Goal: Task Accomplishment & Management: Manage account settings

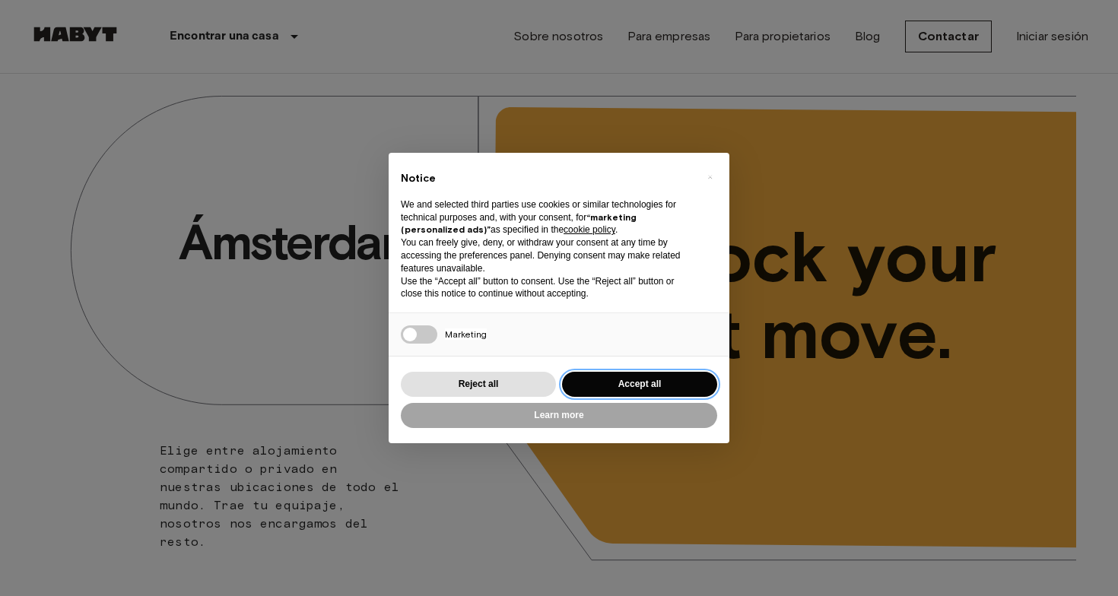
click at [637, 382] on button "Accept all" at bounding box center [639, 384] width 155 height 25
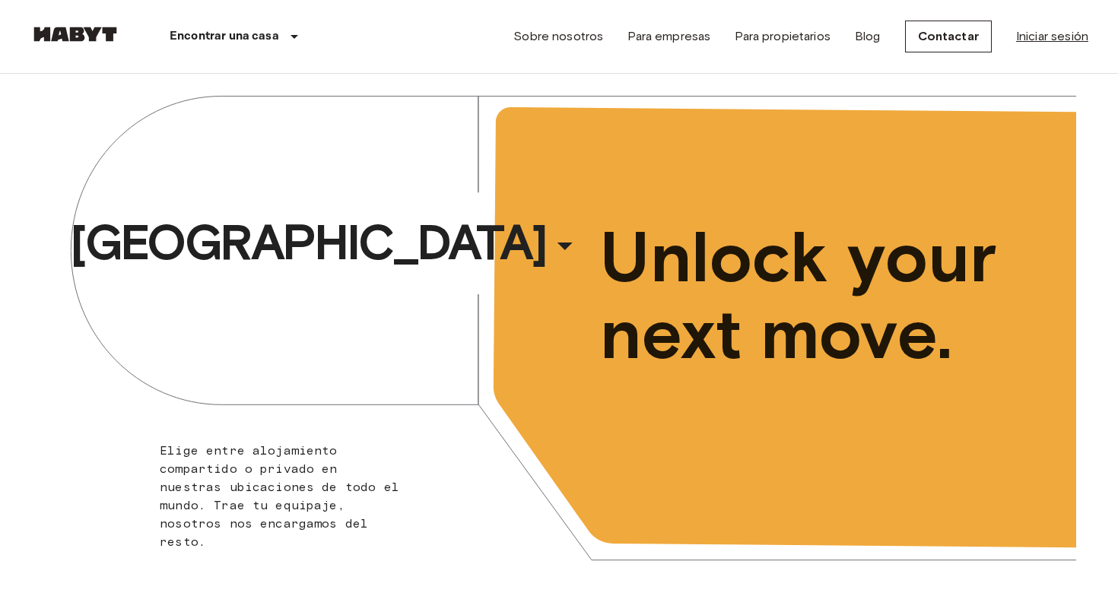
click at [1042, 37] on link "Iniciar sesión" at bounding box center [1052, 36] width 72 height 18
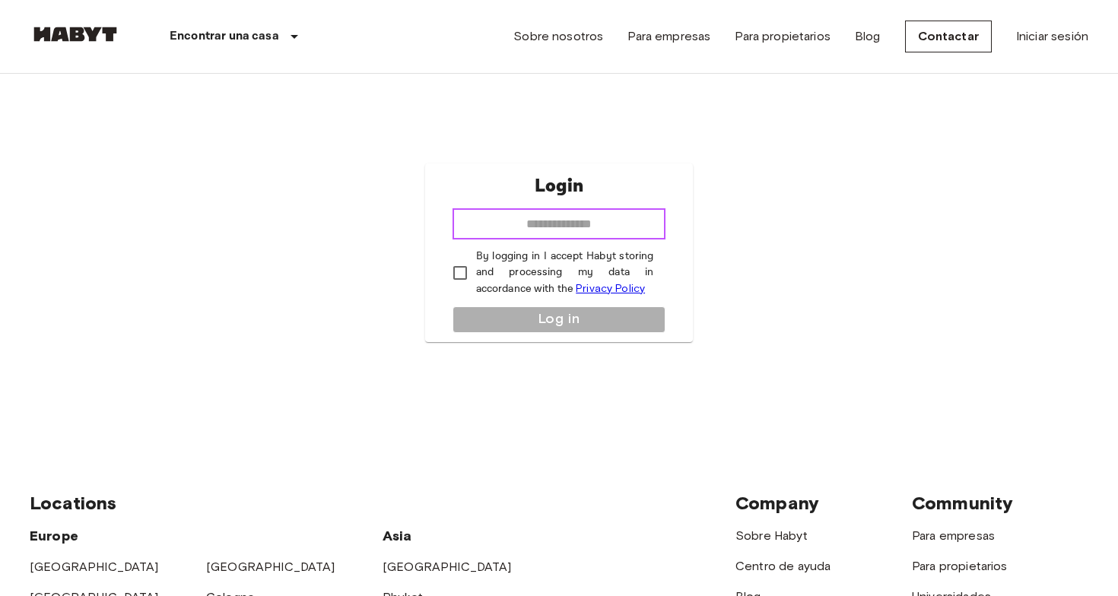
type input "**********"
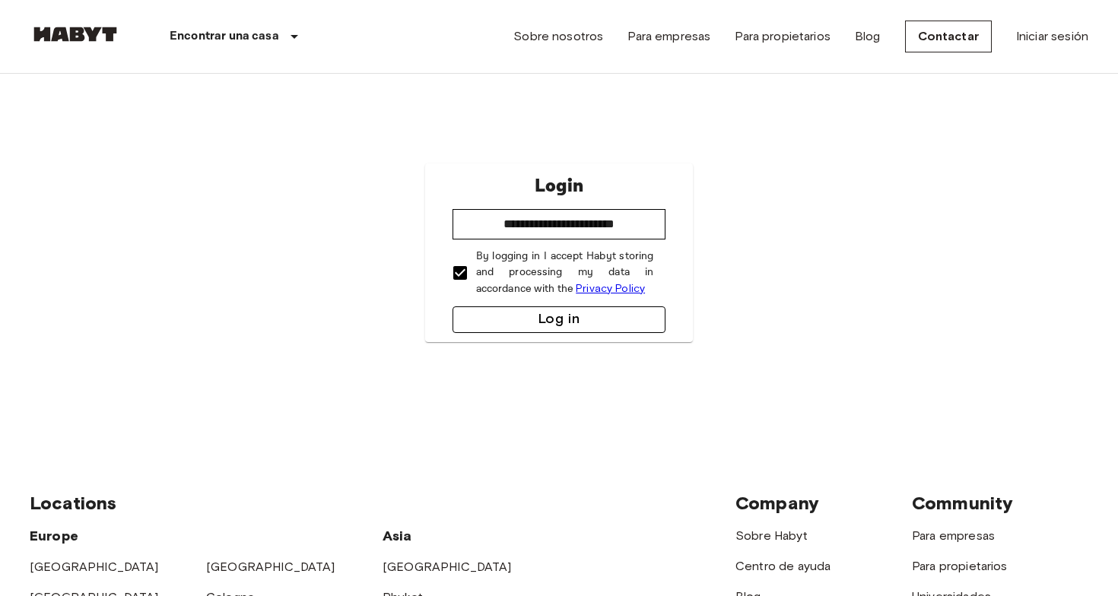
click at [517, 306] on button "Log in" at bounding box center [559, 319] width 214 height 27
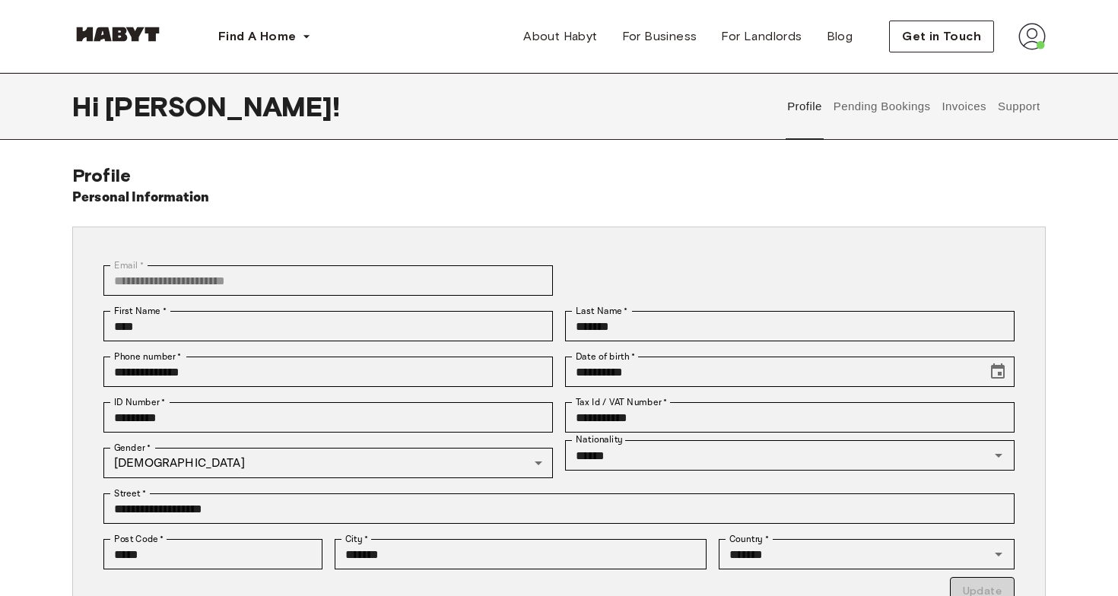
click at [973, 109] on button "Invoices" at bounding box center [964, 106] width 48 height 67
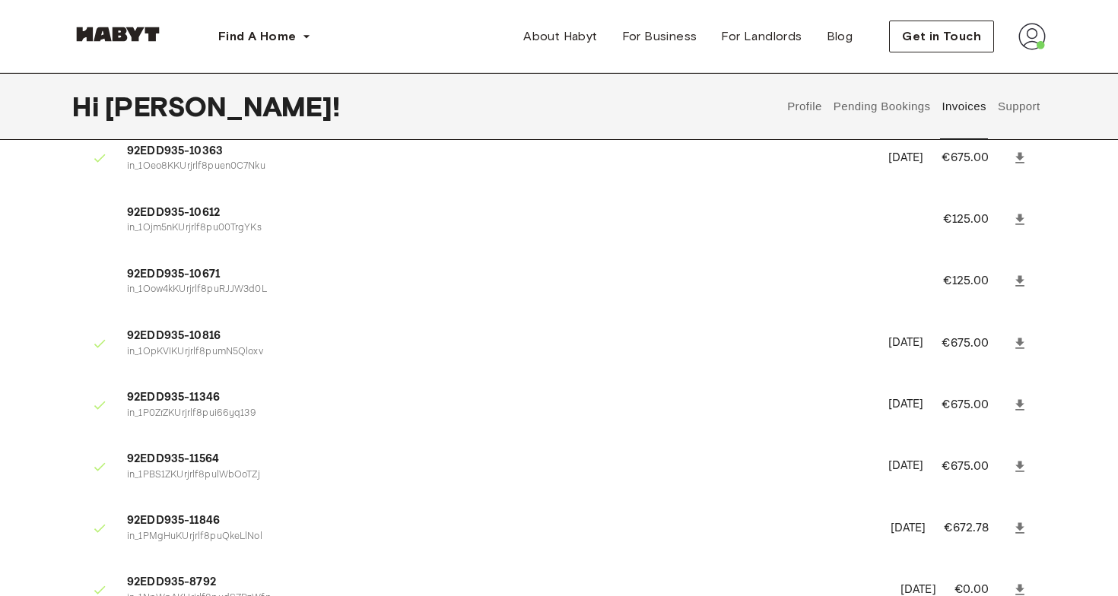
scroll to position [686, 0]
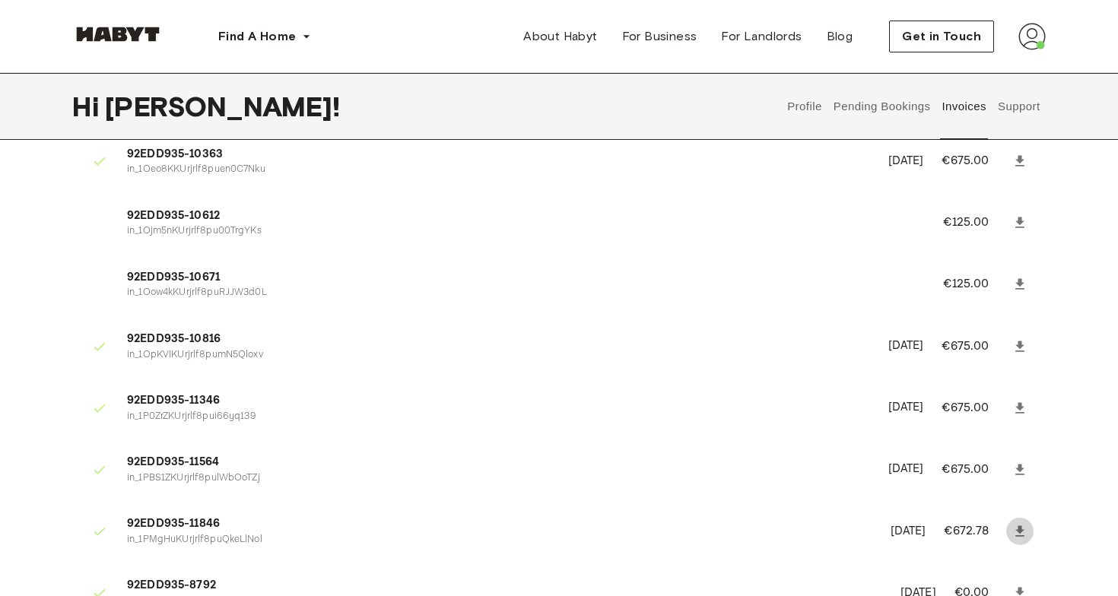
click at [1029, 519] on link at bounding box center [1019, 531] width 27 height 27
